Goal: Navigation & Orientation: Find specific page/section

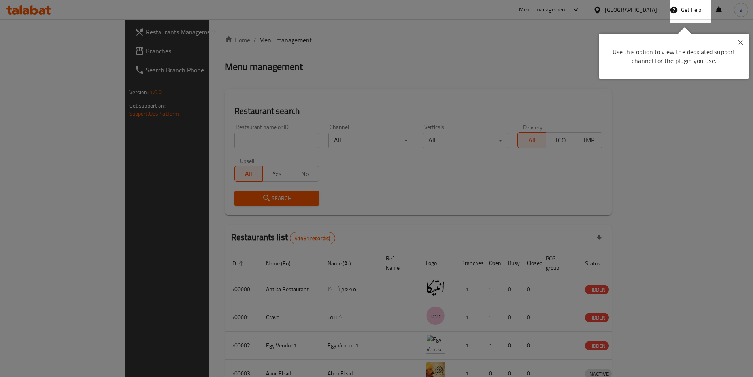
drag, startPoint x: 675, startPoint y: 28, endPoint x: 649, endPoint y: 17, distance: 28.0
click at [675, 27] on div "Use this option to view the dedicated support channel for the plugin you use." at bounding box center [674, 53] width 150 height 52
click at [742, 43] on icon "Close" at bounding box center [740, 43] width 6 height 6
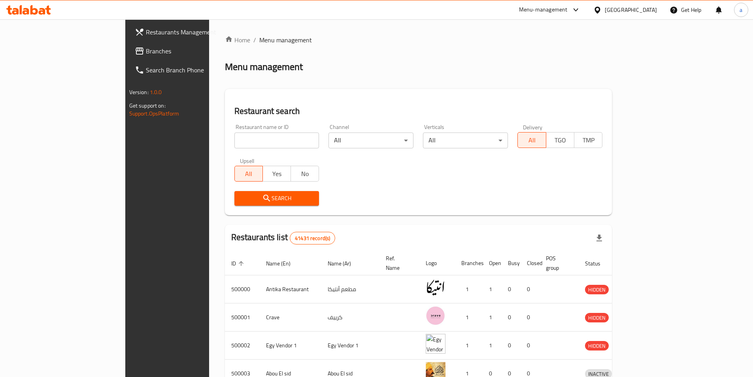
click at [644, 11] on div "[GEOGRAPHIC_DATA]" at bounding box center [630, 10] width 52 height 9
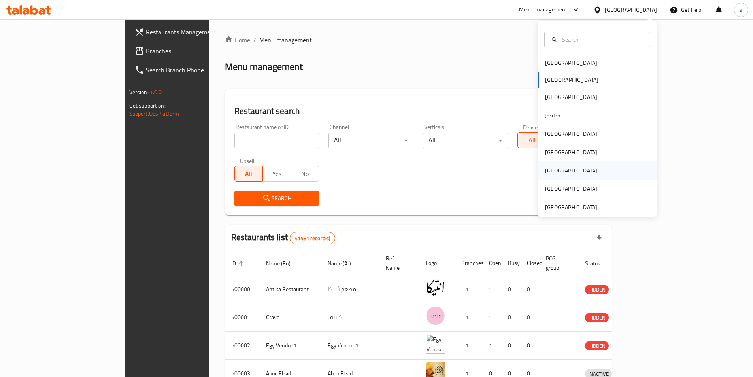
click at [556, 167] on div "[GEOGRAPHIC_DATA]" at bounding box center [570, 170] width 65 height 18
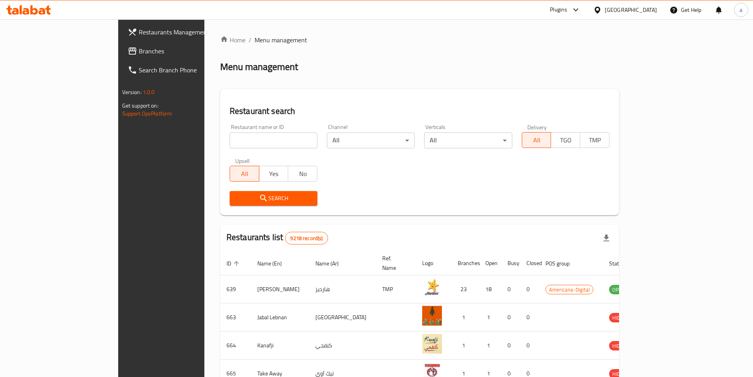
click at [139, 50] on span "Branches" at bounding box center [188, 50] width 99 height 9
